Goal: Transaction & Acquisition: Purchase product/service

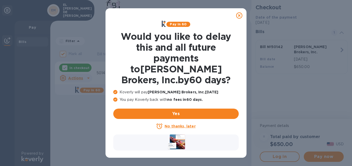
click at [239, 16] on icon at bounding box center [239, 15] width 6 height 6
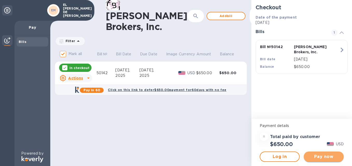
click at [324, 155] on span "Pay now" at bounding box center [324, 157] width 32 height 6
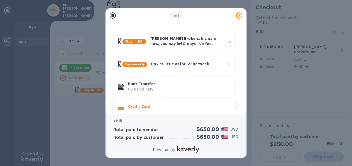
scroll to position [28, 0]
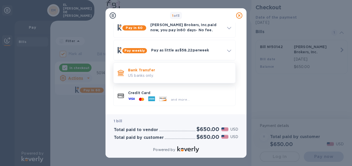
click at [160, 73] on p "Bank Transfer" at bounding box center [179, 70] width 103 height 5
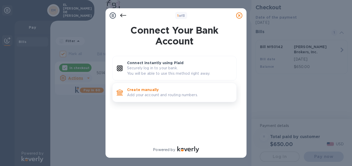
click at [173, 92] on p "Create manually" at bounding box center [179, 89] width 105 height 5
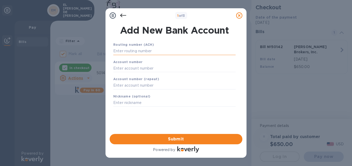
click at [160, 50] on input "text" at bounding box center [174, 51] width 122 height 8
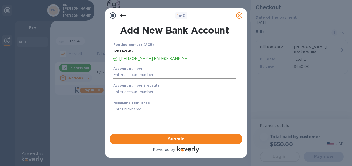
type input "121042882"
click at [151, 76] on input "text" at bounding box center [174, 75] width 122 height 8
type input "1376638555"
click at [157, 94] on input "text" at bounding box center [174, 92] width 122 height 8
type input "3"
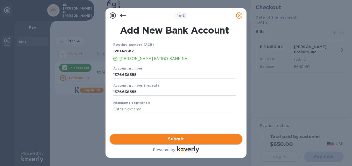
type input "1376638555"
click at [176, 142] on button "Submit" at bounding box center [176, 139] width 133 height 10
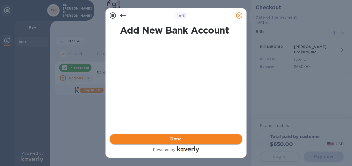
click at [186, 139] on span "Done" at bounding box center [176, 139] width 124 height 6
